Goal: Use online tool/utility: Utilize a website feature to perform a specific function

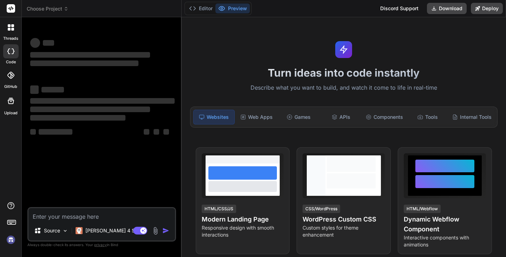
type textarea "x"
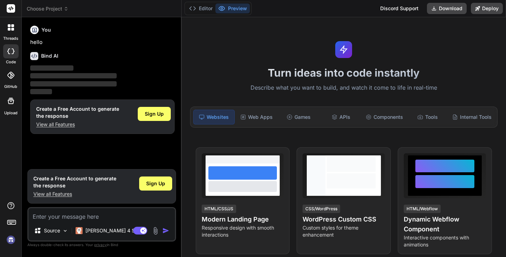
type textarea "i"
type textarea "x"
type textarea "i"
type textarea "x"
type textarea "i w"
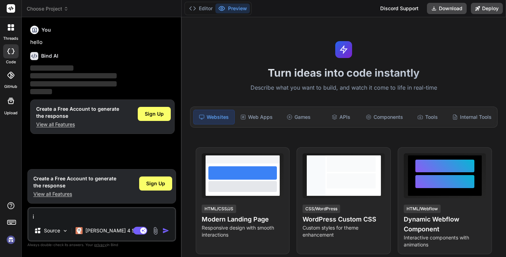
type textarea "x"
type textarea "i wa"
type textarea "x"
type textarea "i wan"
type textarea "x"
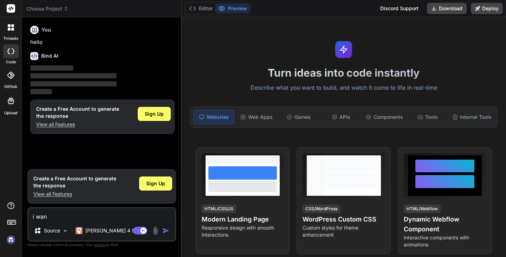
type textarea "i want"
type textarea "x"
type textarea "i want"
type textarea "x"
type textarea "i want t"
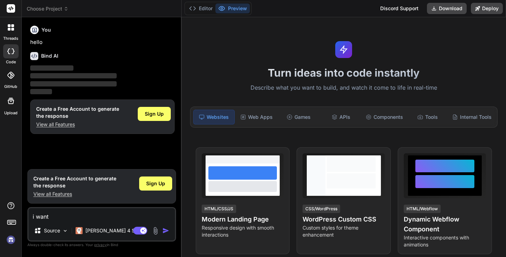
type textarea "x"
type textarea "i want to"
type textarea "x"
type textarea "i want to"
type textarea "x"
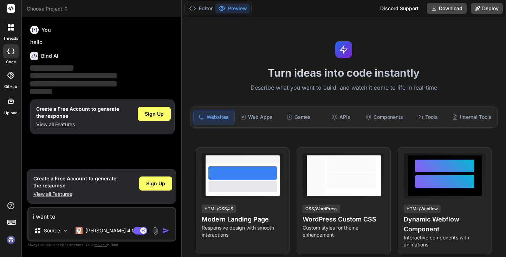
type textarea "i want to c"
type textarea "x"
type textarea "i want to cr"
type textarea "x"
type textarea "i want to cre"
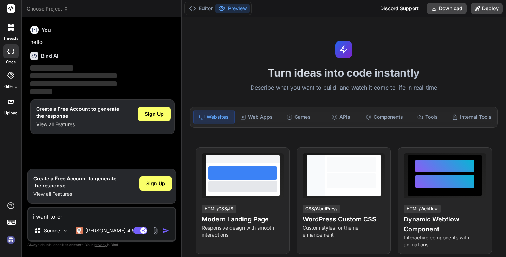
type textarea "x"
type textarea "i want to crea"
type textarea "x"
type textarea "i want to creat"
type textarea "x"
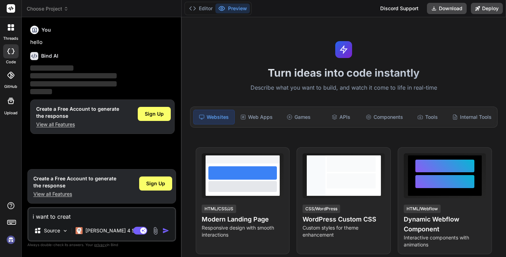
type textarea "i want to creat"
type textarea "x"
type textarea "i want to creat"
type textarea "x"
type textarea "i want to crea"
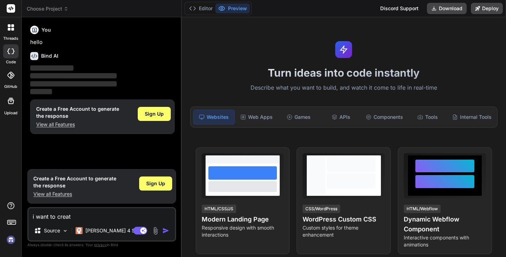
type textarea "x"
type textarea "i want to cre"
type textarea "x"
type textarea "i want to cr"
type textarea "x"
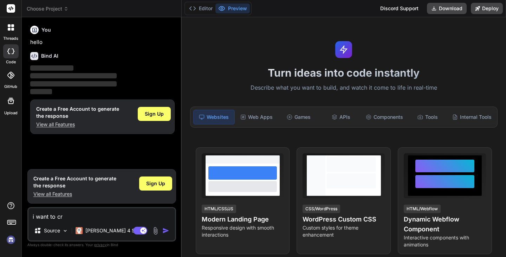
type textarea "i want to c"
type textarea "x"
type textarea "i want to cr"
type textarea "x"
type textarea "i want to cre"
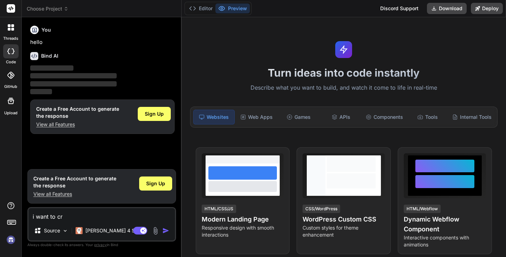
type textarea "x"
type textarea "i want to crea"
type textarea "x"
type textarea "i want to creat"
type textarea "x"
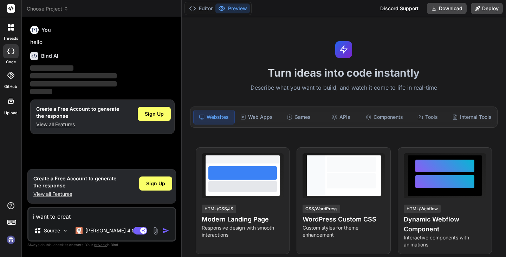
type textarea "i want to create"
type textarea "x"
type textarea "i want to create"
type textarea "x"
type textarea "i want to create d"
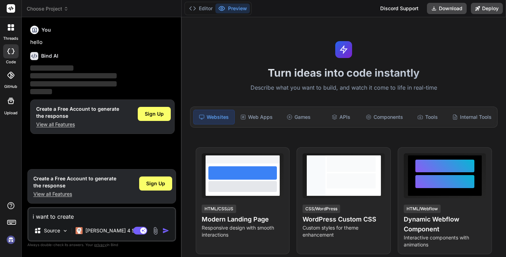
type textarea "x"
type textarea "i want to create di"
type textarea "x"
type textarea "i want to create dig"
type textarea "x"
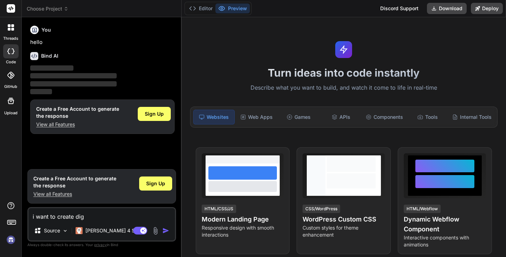
type textarea "i want to create digi"
type textarea "x"
type textarea "i want to create digit"
type textarea "x"
type textarea "i want to create digita"
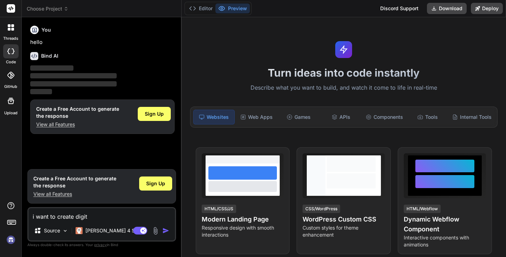
type textarea "x"
type textarea "i want to create digital"
type textarea "x"
type textarea "i want to create digital"
type textarea "x"
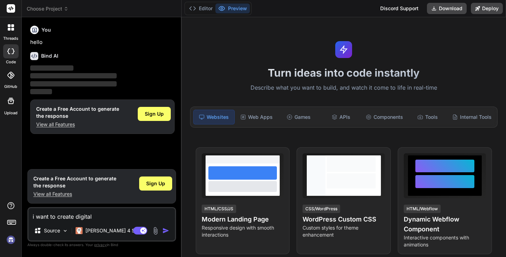
type textarea "i want to create digital p"
type textarea "x"
type textarea "i want to create digital pr"
type textarea "x"
type textarea "i want to create digital pro"
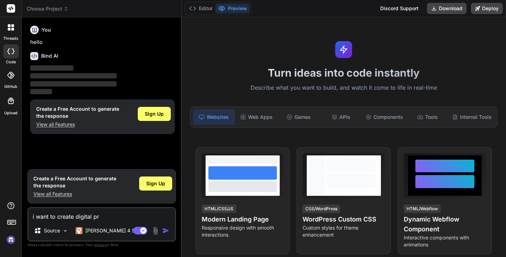
type textarea "x"
type textarea "i want to create digital prod"
type textarea "x"
type textarea "i want to create digital produ"
type textarea "x"
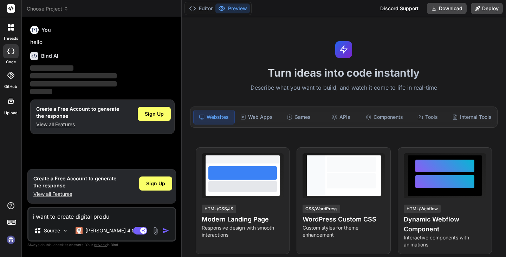
type textarea "i want to create digital produc"
type textarea "x"
type textarea "i want to create digital product"
type textarea "x"
type textarea "i want to create digital product"
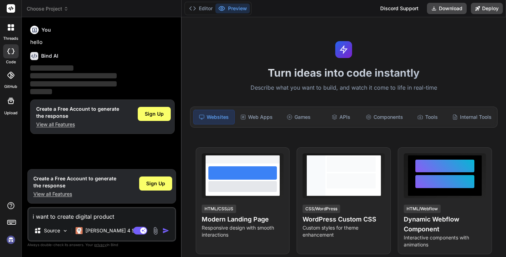
type textarea "x"
type textarea "i want to create digital product m"
type textarea "x"
type textarea "i want to create digital product ma"
type textarea "x"
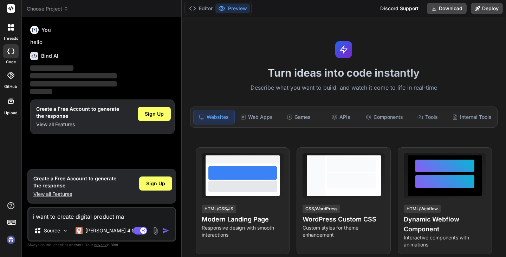
type textarea "i want to create digital product mak"
type textarea "x"
type textarea "i want to create digital product make"
type textarea "x"
type textarea "i want to create digital product make"
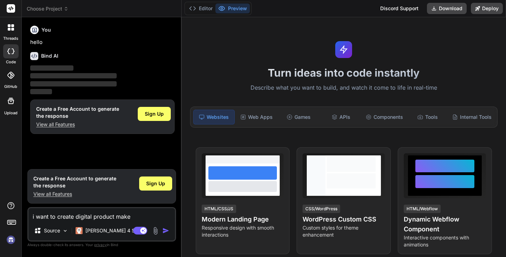
type textarea "x"
type textarea "i want to create digital product make a"
type textarea "x"
type textarea "i want to create digital product make a"
type textarea "x"
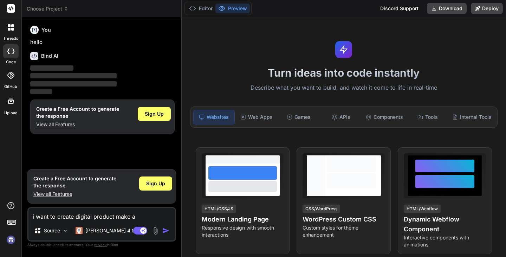
type textarea "i want to create digital product make a l"
type textarea "x"
type textarea "i want to create digital product make a la"
type textarea "x"
type textarea "i want to create digital product make a lan"
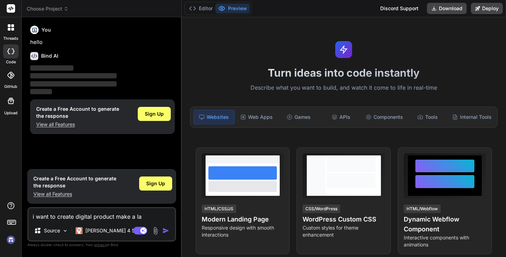
type textarea "x"
type textarea "i want to create digital product make a land"
type textarea "x"
type textarea "i want to create digital product make a landi"
type textarea "x"
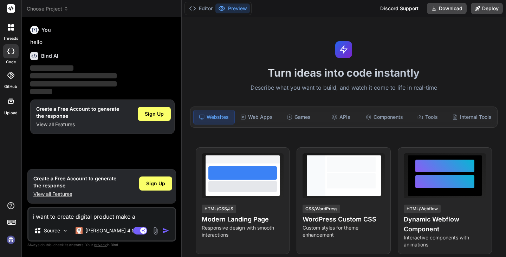
type textarea "i want to create digital product make a landin"
type textarea "x"
type textarea "i want to create digital product make a landing"
type textarea "x"
type textarea "i want to create digital product make a landing"
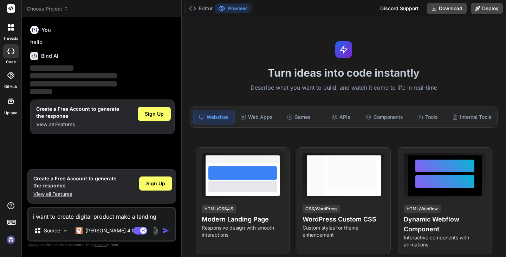
type textarea "x"
type textarea "i want to create digital product make a landing p"
type textarea "x"
type textarea "i want to create digital product make a landing pa"
type textarea "x"
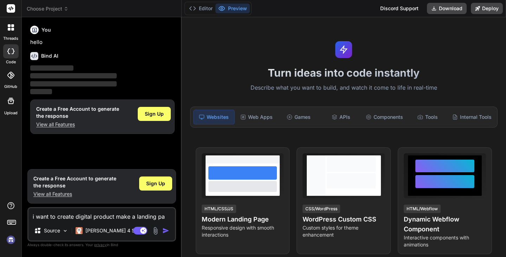
type textarea "i want to create digital product make a landing pag"
type textarea "x"
type textarea "i want to create digital product make a landing page"
type textarea "x"
type textarea "i want to create digital product make a landing page"
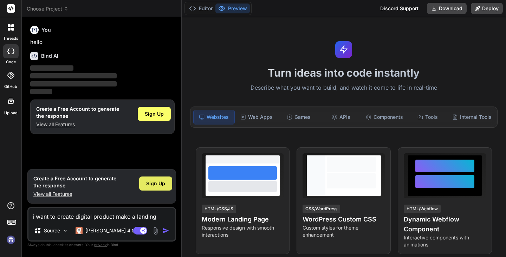
click at [166, 186] on div "Sign Up" at bounding box center [155, 184] width 33 height 14
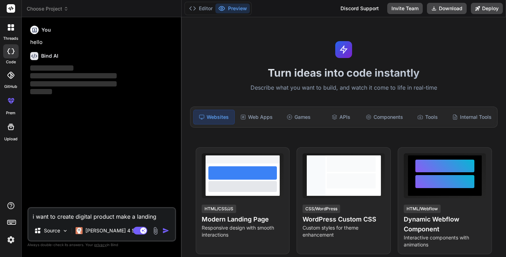
click at [166, 230] on img "button" at bounding box center [165, 230] width 7 height 7
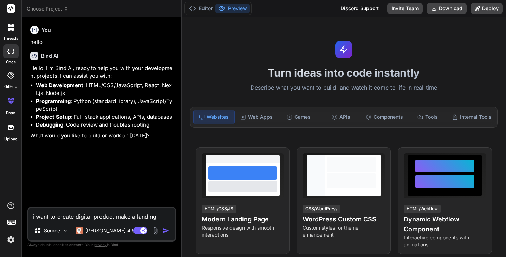
click at [98, 214] on textarea "i want to create digital product make a landing page" at bounding box center [101, 214] width 147 height 13
click at [165, 231] on img "button" at bounding box center [165, 230] width 7 height 7
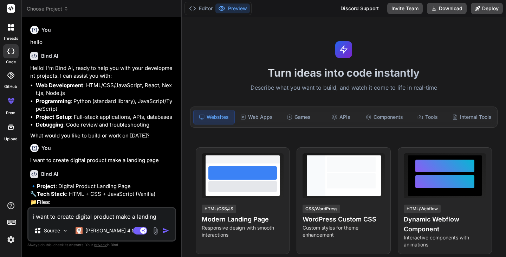
type textarea "x"
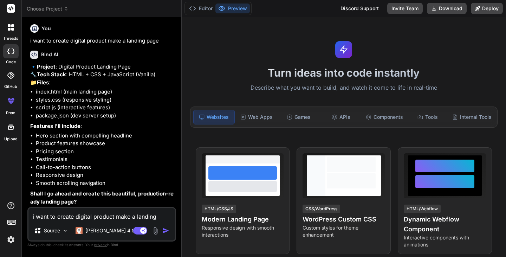
scroll to position [135, 0]
click at [107, 218] on textarea "i want to create digital product make a landing page" at bounding box center [101, 214] width 147 height 13
type textarea "y"
type textarea "x"
type textarea "ye"
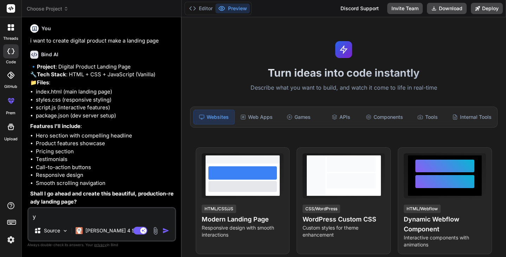
type textarea "x"
type textarea "yes"
type textarea "x"
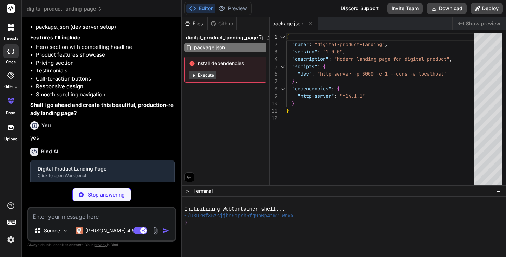
scroll to position [257, 0]
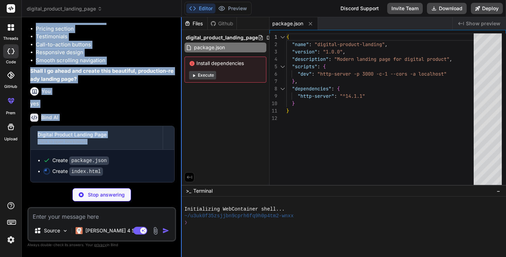
drag, startPoint x: 180, startPoint y: 134, endPoint x: 181, endPoint y: 130, distance: 3.9
click at [181, 130] on div "Bind AI Web Search Created with Pixso. Code Generator You hello Bind AI Hello! …" at bounding box center [102, 137] width 160 height 240
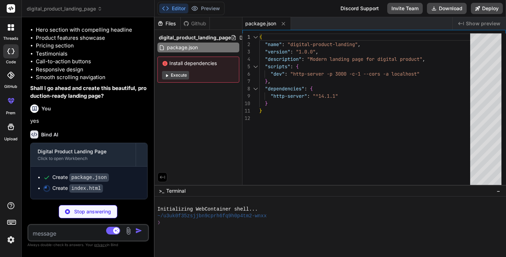
scroll to position [280, 0]
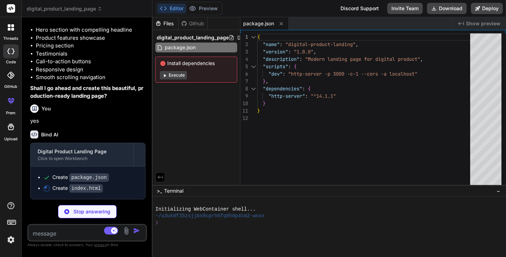
drag, startPoint x: 181, startPoint y: 130, endPoint x: 137, endPoint y: 124, distance: 45.2
click at [137, 124] on div "Bind AI Web Search Created with Pixso. Code Generator You hello Bind AI Hello! …" at bounding box center [87, 137] width 131 height 240
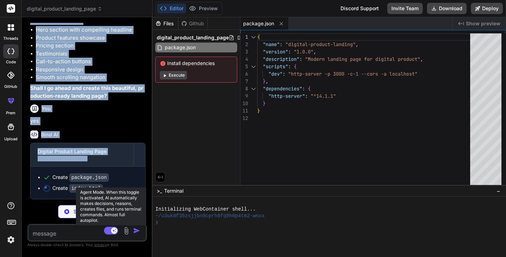
type textarea "x"
type textarea "</div> </div> </footer> <script src="script.js"></script> </body> </html>"
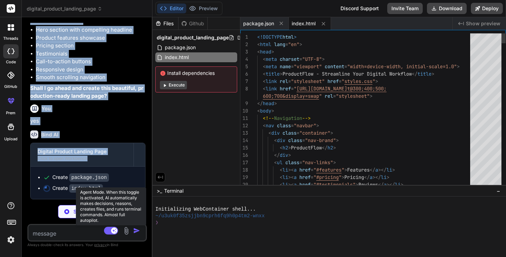
scroll to position [291, 0]
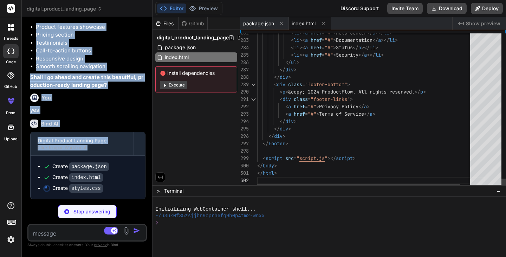
type textarea "x"
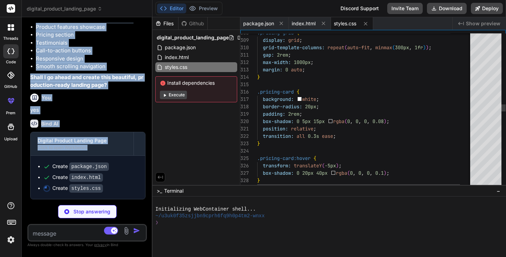
scroll to position [297, 0]
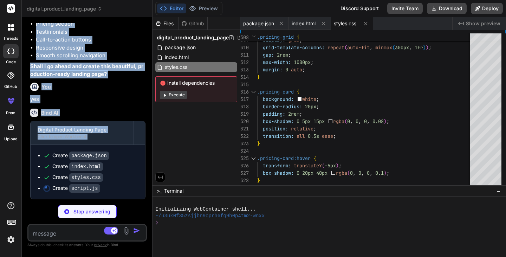
click at [123, 103] on p "yes" at bounding box center [87, 99] width 115 height 8
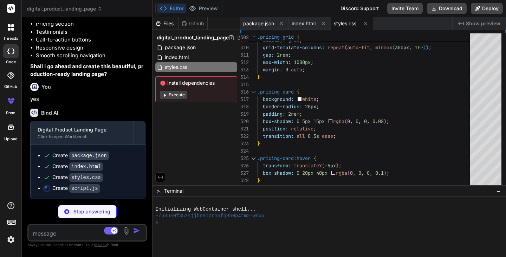
type textarea "x"
type textarea "} }); }); document.querySelectorAll('img[src]').forEach(img => { imageObserver.…"
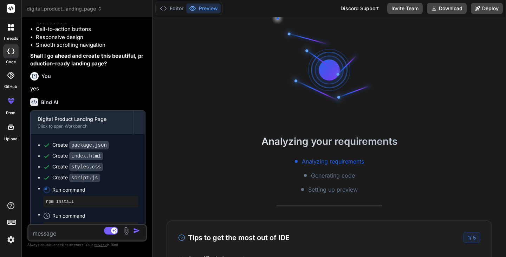
scroll to position [53, 0]
type textarea "x"
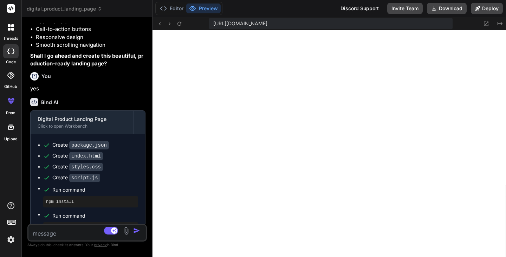
scroll to position [327, 0]
click at [173, 10] on button "Editor" at bounding box center [171, 9] width 29 height 10
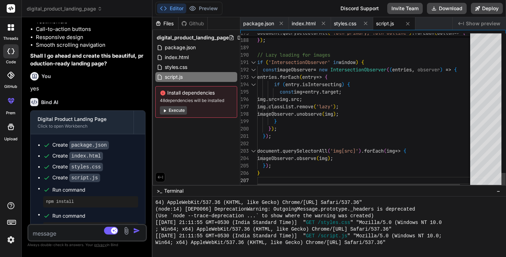
scroll to position [0, 0]
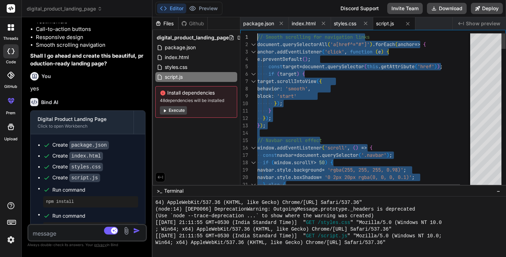
type textarea "} }); }); // Navbar scroll effect window.addEventListener('scroll', () => { con…"
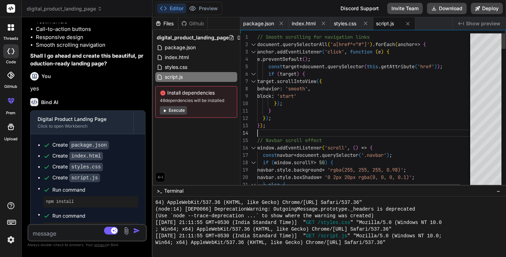
click at [178, 109] on button "Execute" at bounding box center [173, 110] width 27 height 8
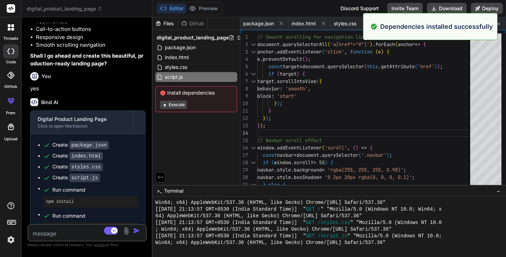
scroll to position [682, 0]
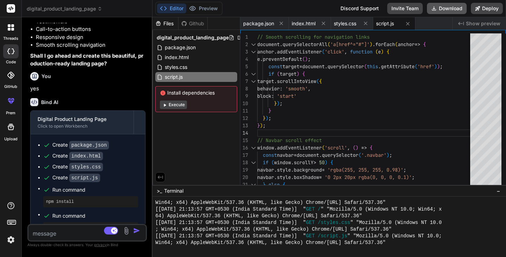
click at [455, 12] on button "Download" at bounding box center [447, 8] width 40 height 11
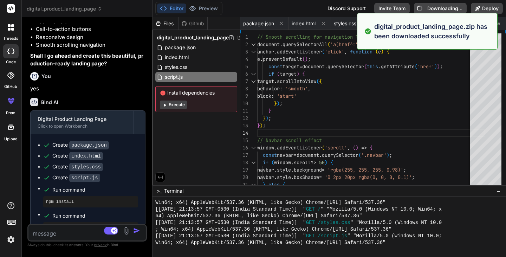
type textarea "x"
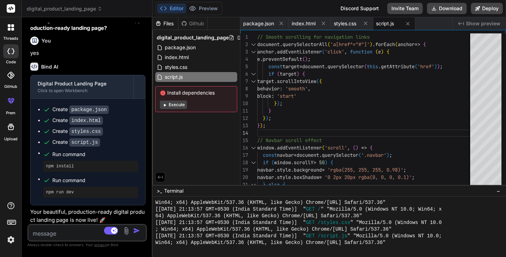
scroll to position [333, 0]
click at [201, 10] on button "Preview" at bounding box center [203, 9] width 34 height 10
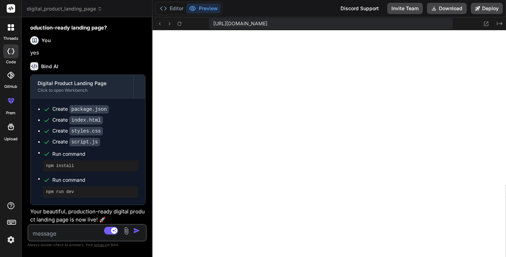
click at [12, 8] on rect at bounding box center [11, 8] width 8 height 8
click at [9, 8] on icon at bounding box center [10, 8] width 5 height 4
click at [11, 33] on div at bounding box center [11, 27] width 15 height 15
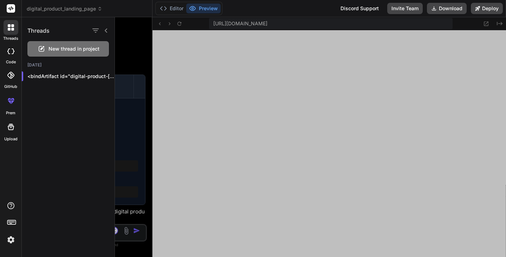
click at [12, 103] on icon at bounding box center [12, 102] width 3 height 4
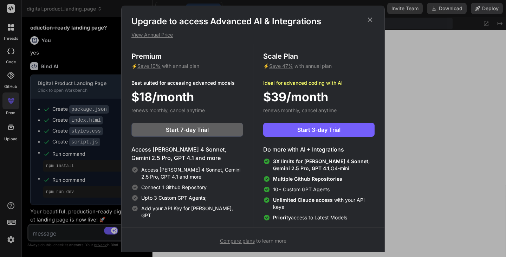
scroll to position [3, 0]
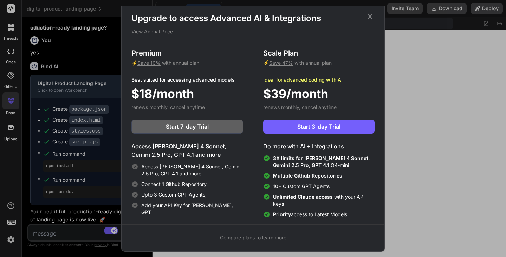
click at [239, 237] on span "Compare plans" at bounding box center [237, 238] width 35 height 6
click at [369, 18] on icon at bounding box center [370, 17] width 8 height 8
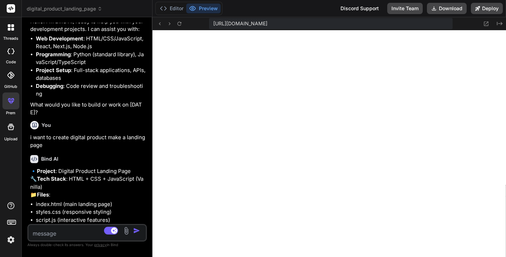
scroll to position [47, 0]
click at [172, 11] on button "Editor" at bounding box center [171, 9] width 29 height 10
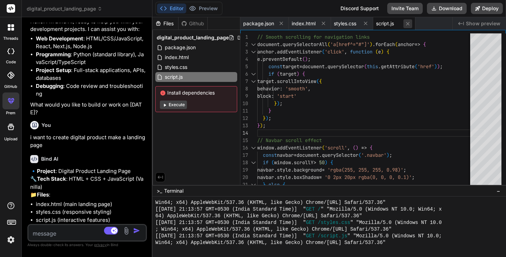
click at [406, 26] on button at bounding box center [408, 23] width 9 height 9
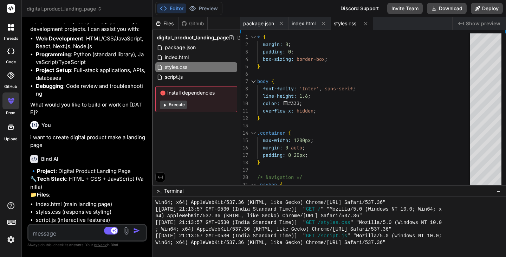
drag, startPoint x: 366, startPoint y: 21, endPoint x: 361, endPoint y: 27, distance: 7.5
click at [361, 27] on div "styles.css" at bounding box center [352, 23] width 42 height 13
click at [369, 24] on icon at bounding box center [366, 24] width 6 height 6
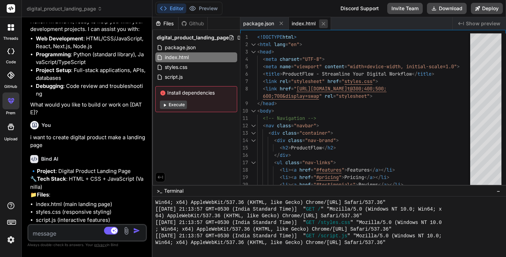
click at [326, 26] on icon at bounding box center [324, 24] width 6 height 6
type textarea "}"
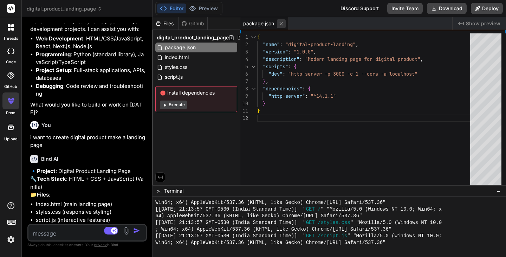
click at [283, 24] on icon at bounding box center [282, 24] width 4 height 4
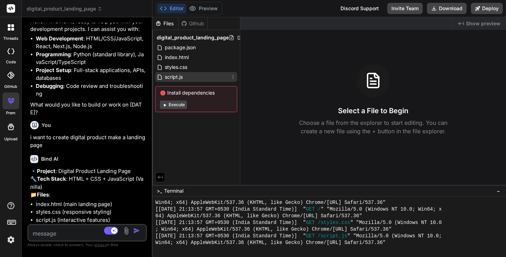
click at [234, 78] on icon at bounding box center [233, 77] width 6 height 6
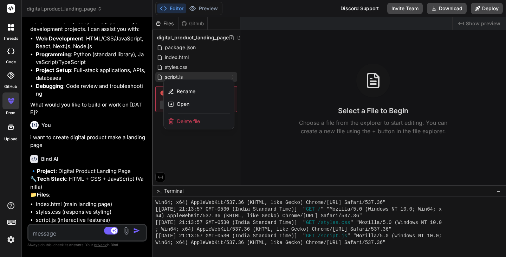
click at [208, 121] on div "Delete file" at bounding box center [199, 121] width 70 height 15
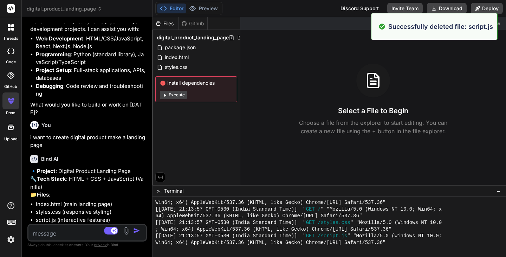
scroll to position [728, 0]
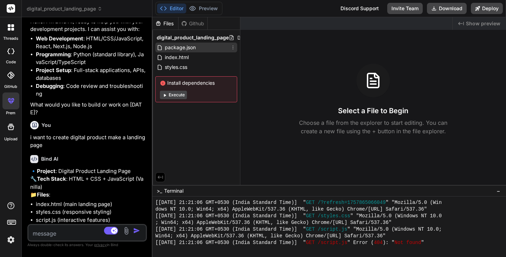
click at [234, 47] on icon at bounding box center [233, 48] width 6 height 6
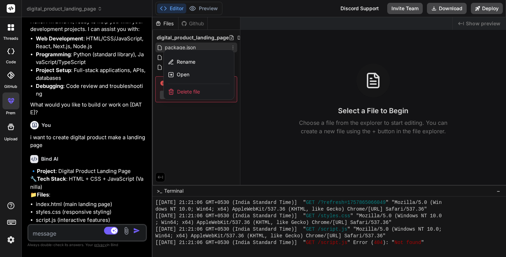
click at [204, 91] on div "Delete file" at bounding box center [199, 91] width 70 height 15
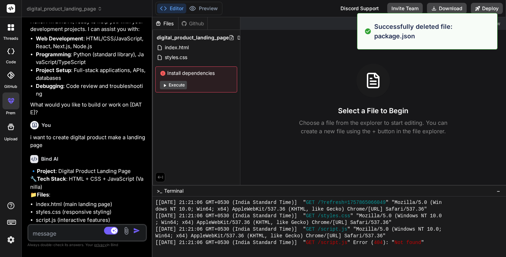
scroll to position [789, 0]
click at [236, 48] on icon at bounding box center [233, 48] width 6 height 6
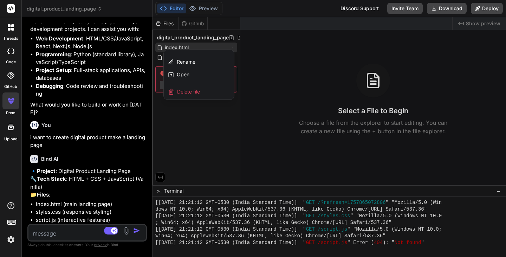
click at [197, 92] on span "Delete file" at bounding box center [188, 91] width 23 height 7
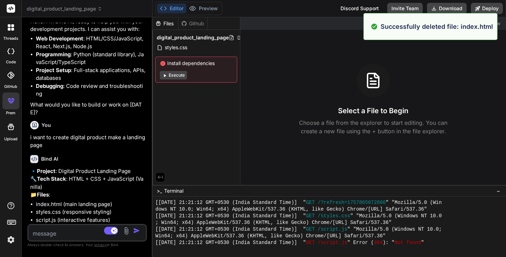
scroll to position [815, 0]
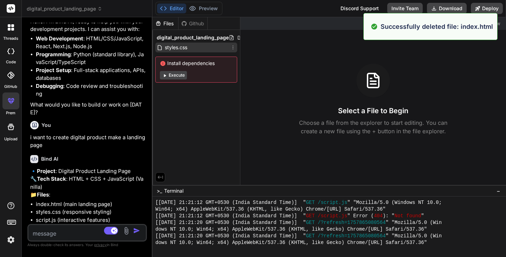
click at [187, 46] on span "styles.css" at bounding box center [176, 47] width 24 height 8
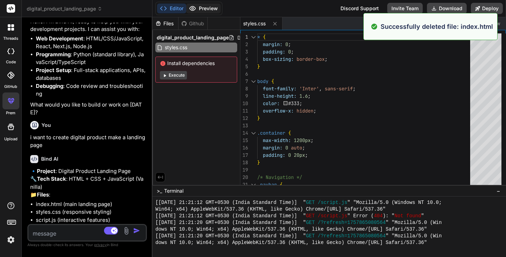
click at [203, 10] on button "Preview" at bounding box center [203, 9] width 34 height 10
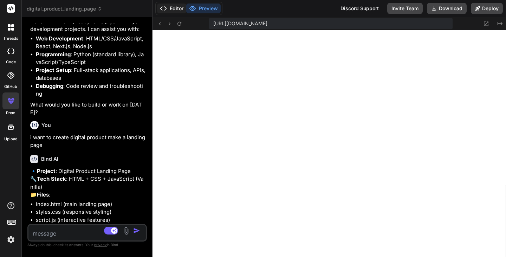
click at [176, 8] on button "Editor" at bounding box center [171, 9] width 29 height 10
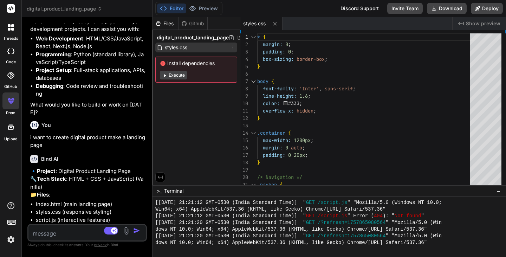
click at [234, 48] on icon at bounding box center [233, 48] width 6 height 6
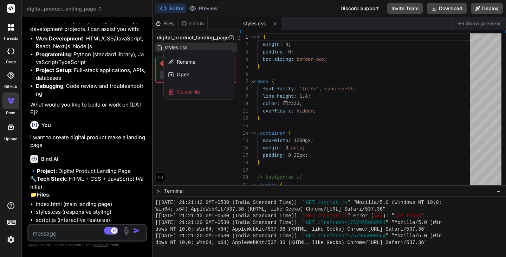
click at [204, 89] on div "Delete file" at bounding box center [199, 91] width 70 height 15
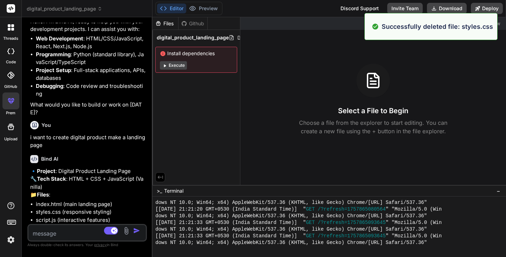
scroll to position [842, 0]
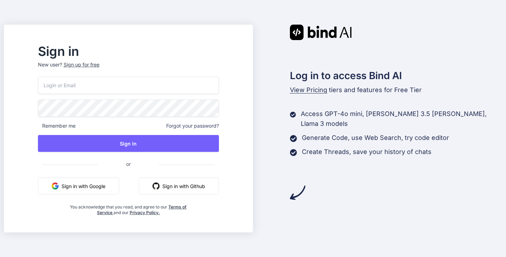
click at [116, 187] on button "Sign in with Google" at bounding box center [78, 186] width 81 height 17
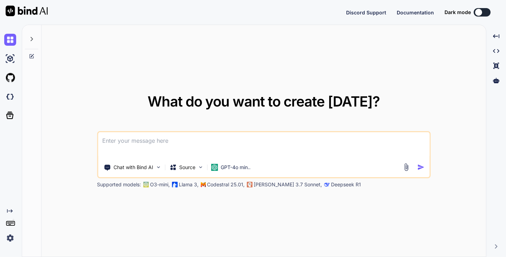
type textarea "x"
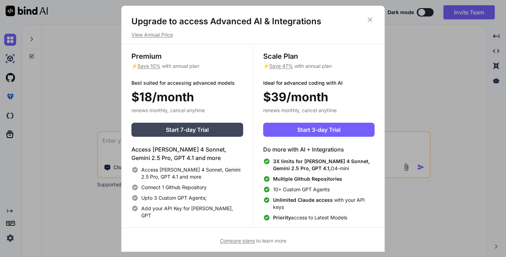
click at [283, 65] on span "Save 47%" at bounding box center [281, 66] width 24 height 6
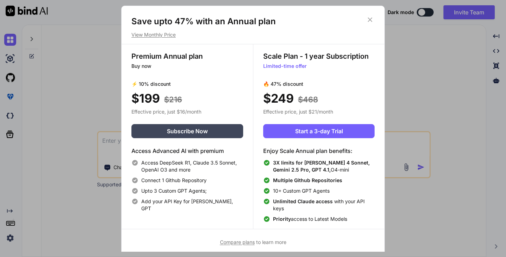
click at [369, 21] on icon at bounding box center [370, 19] width 5 height 5
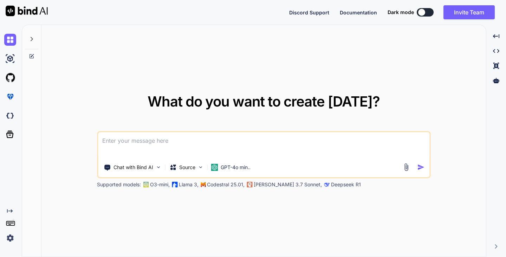
click at [425, 13] on button at bounding box center [425, 12] width 17 height 8
click at [421, 13] on div at bounding box center [422, 12] width 7 height 7
click at [165, 148] on textarea at bounding box center [264, 145] width 332 height 26
click at [423, 12] on div at bounding box center [422, 12] width 7 height 7
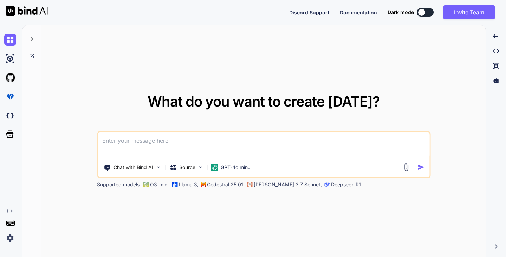
click at [423, 12] on div at bounding box center [422, 12] width 7 height 7
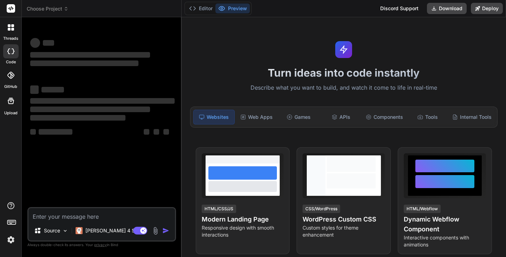
type textarea "x"
